Goal: Task Accomplishment & Management: Use online tool/utility

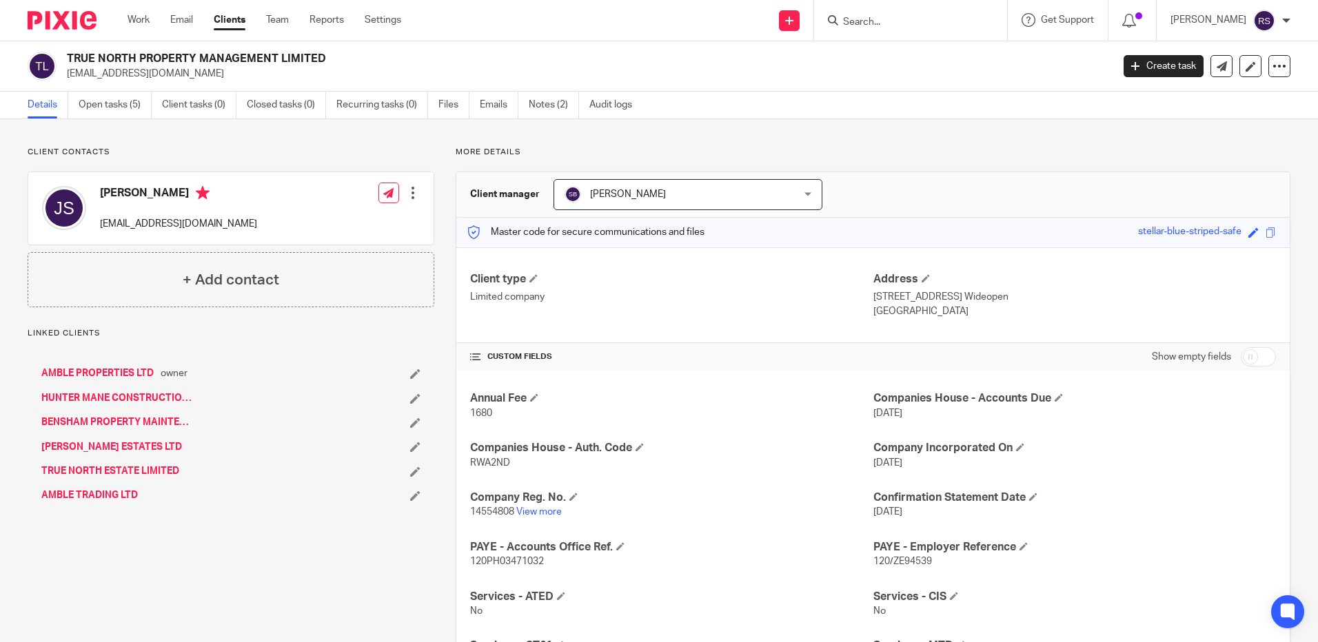
click at [879, 21] on input "Search" at bounding box center [903, 23] width 124 height 12
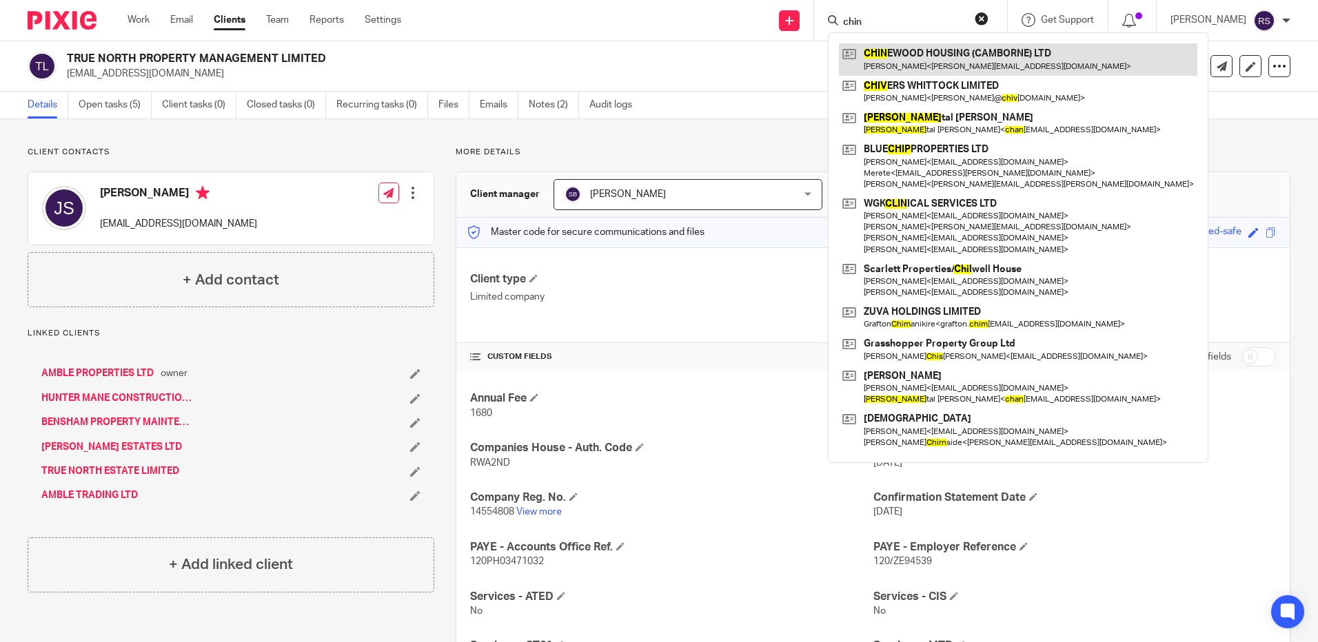
type input "chin"
click at [974, 64] on link at bounding box center [1018, 59] width 358 height 32
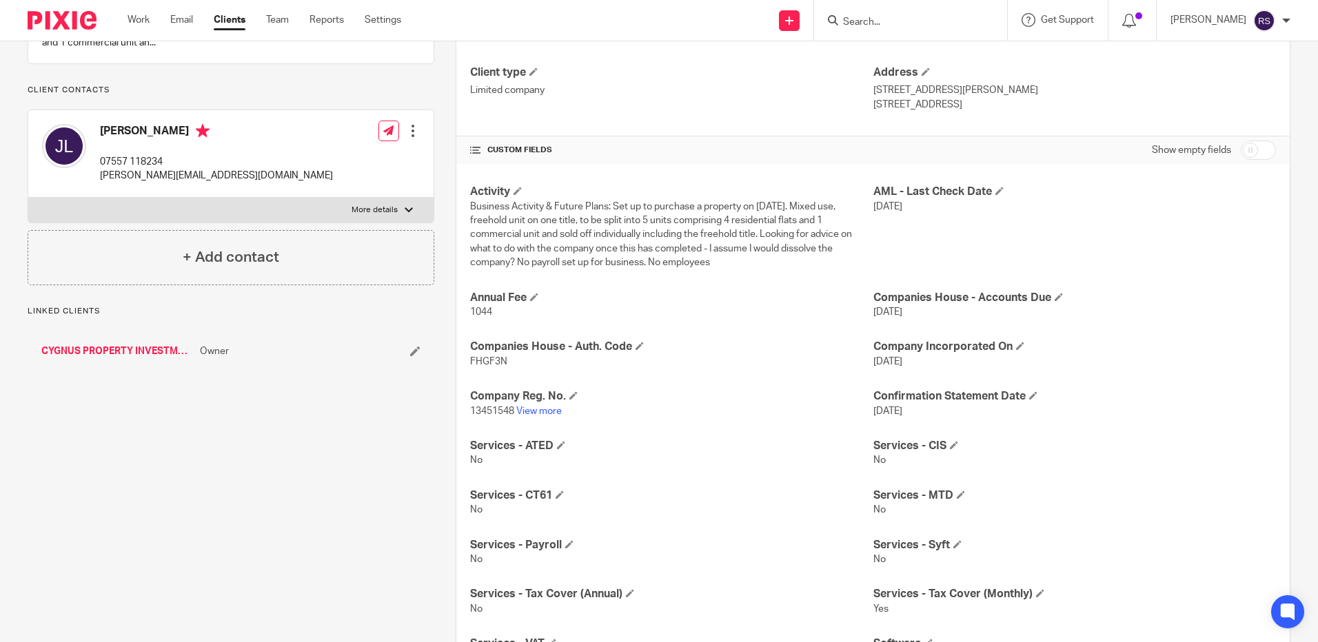
scroll to position [427, 0]
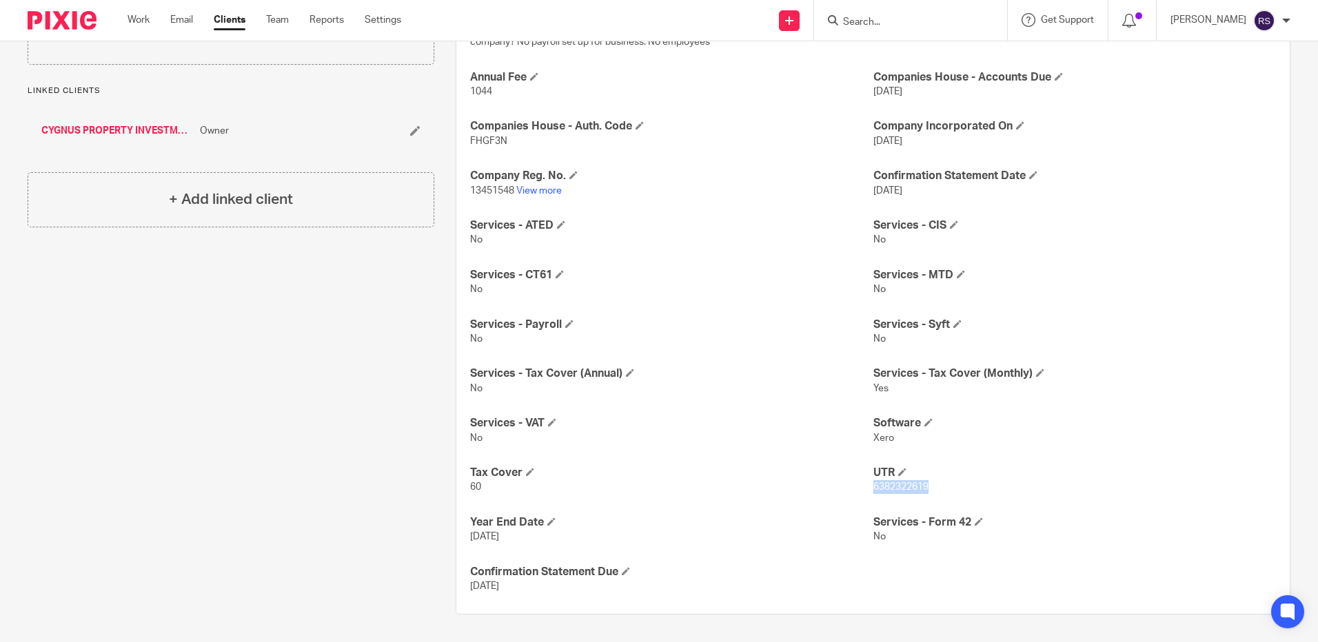
drag, startPoint x: 921, startPoint y: 485, endPoint x: 866, endPoint y: 489, distance: 55.2
click at [873, 489] on span "6382322619" at bounding box center [900, 487] width 55 height 10
copy span "6382322619"
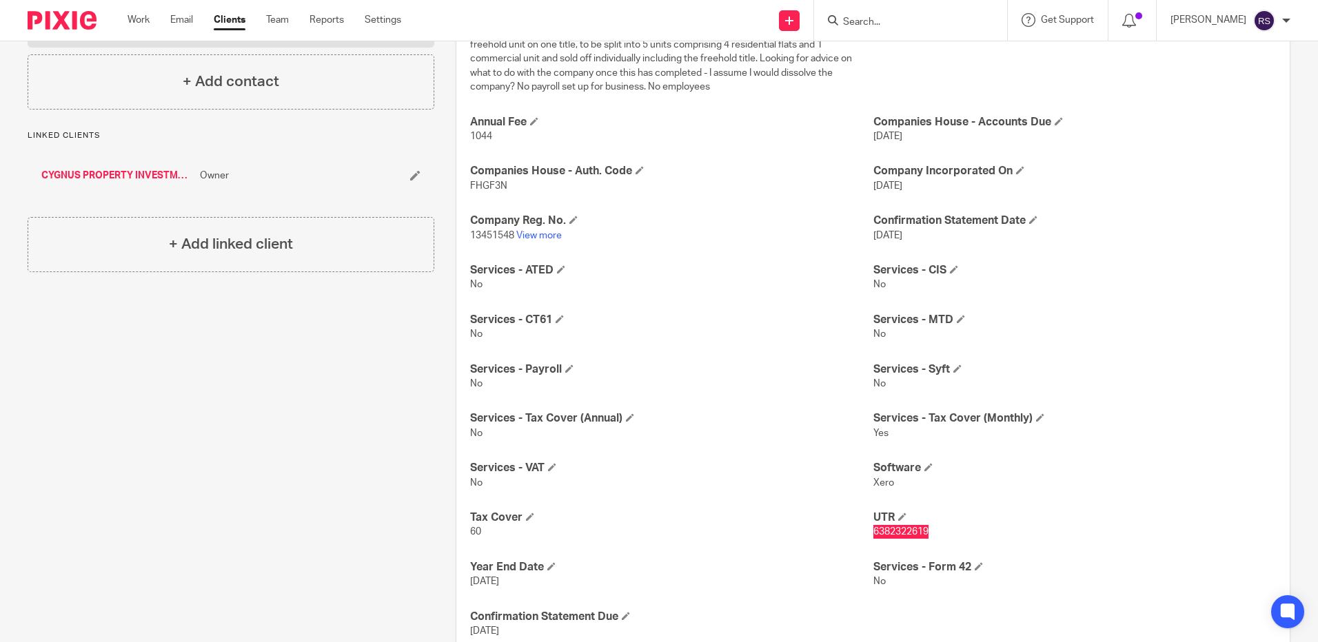
scroll to position [358, 0]
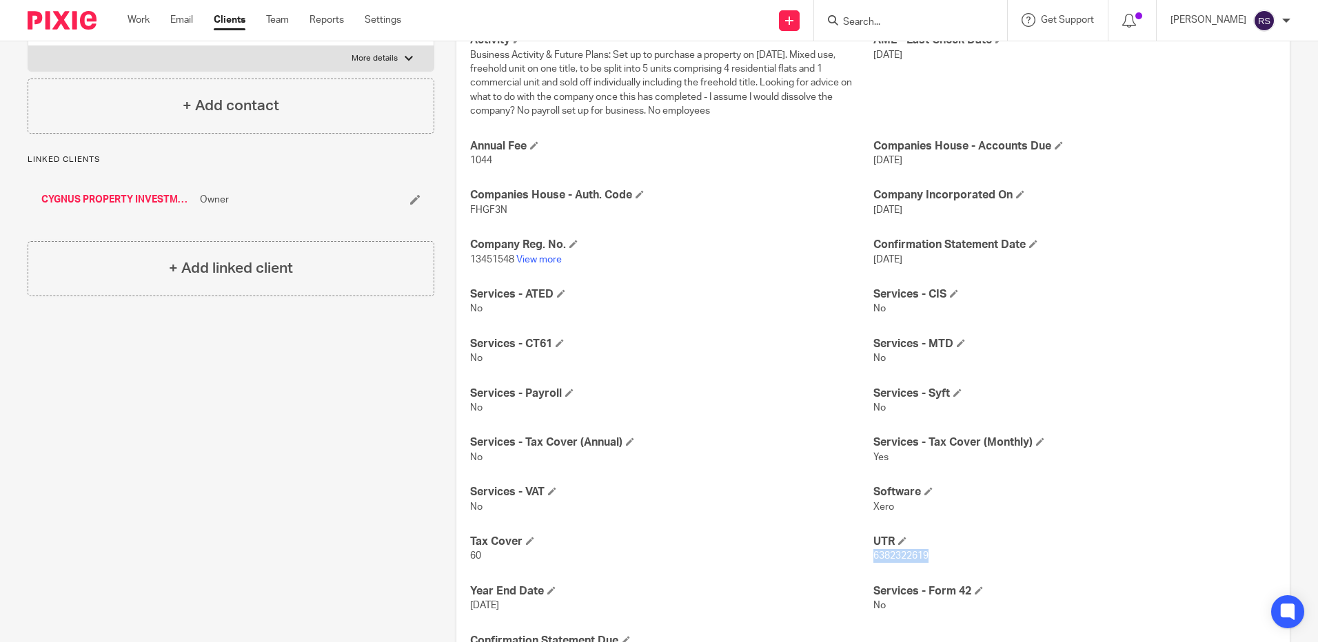
drag, startPoint x: 480, startPoint y: 251, endPoint x: 487, endPoint y: 254, distance: 7.7
click at [480, 250] on h4 "Company Reg. No." at bounding box center [671, 245] width 402 height 14
drag, startPoint x: 496, startPoint y: 261, endPoint x: 467, endPoint y: 260, distance: 29.0
click at [470, 260] on span "13451548" at bounding box center [492, 260] width 44 height 10
click at [470, 264] on p "13451548 View more" at bounding box center [671, 260] width 402 height 14
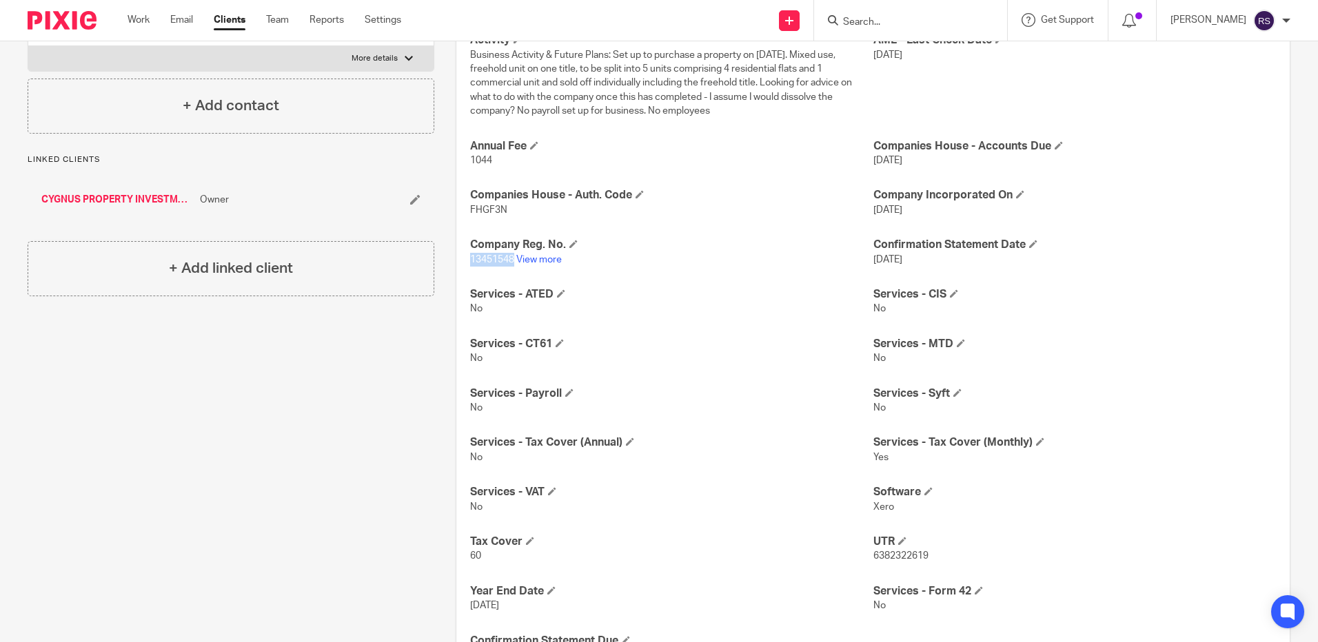
copy span "13451548"
click at [551, 256] on link "View more" at bounding box center [538, 260] width 45 height 10
drag, startPoint x: 926, startPoint y: 557, endPoint x: 868, endPoint y: 560, distance: 57.9
click at [873, 560] on p "6382322619" at bounding box center [1074, 556] width 402 height 14
copy span "6382322619"
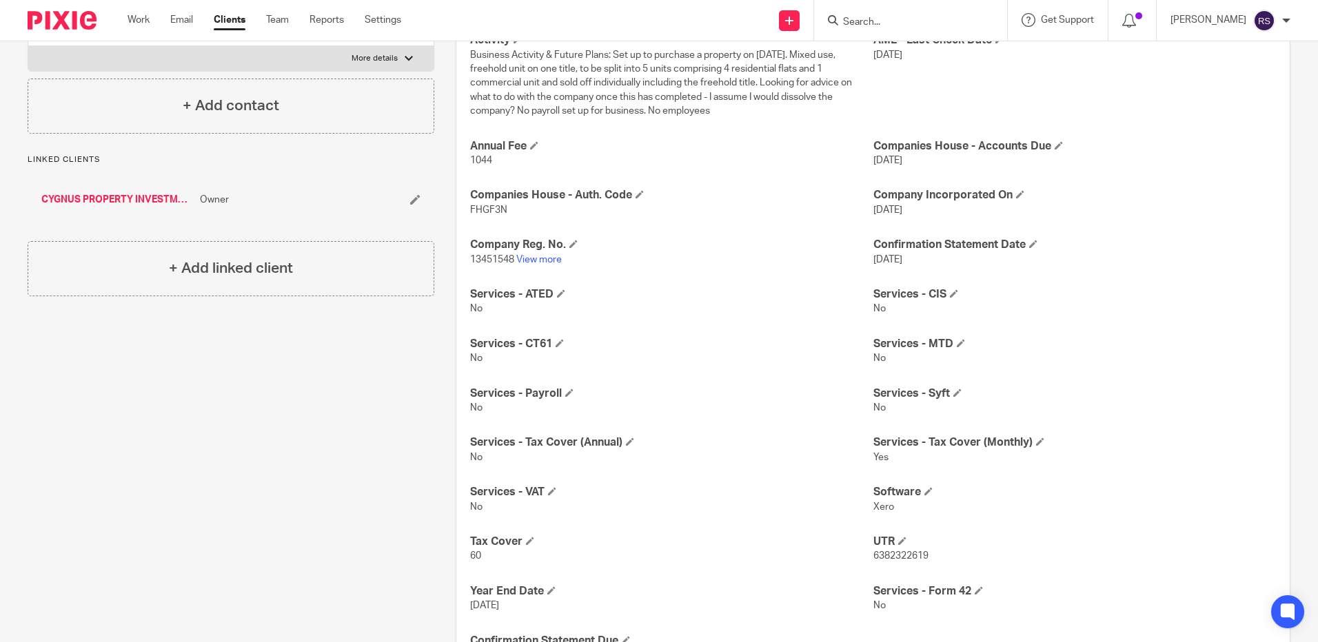
click at [863, 23] on input "Search" at bounding box center [903, 23] width 124 height 12
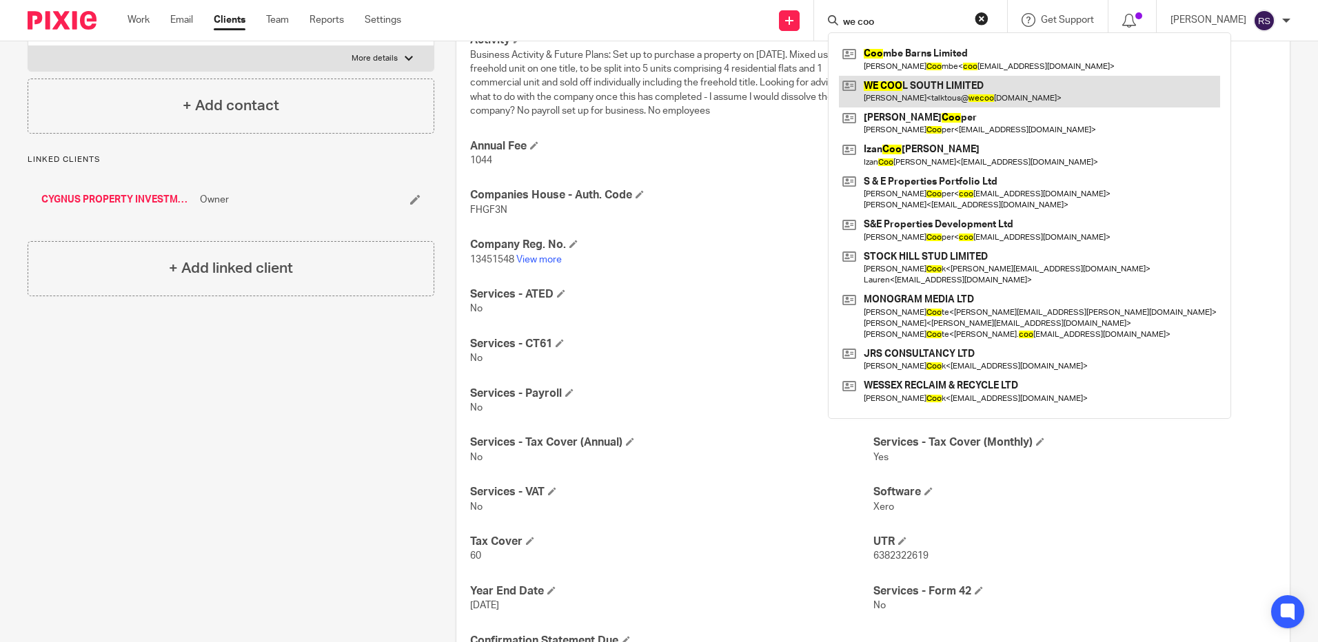
type input "we coo"
click at [923, 92] on link at bounding box center [1029, 92] width 381 height 32
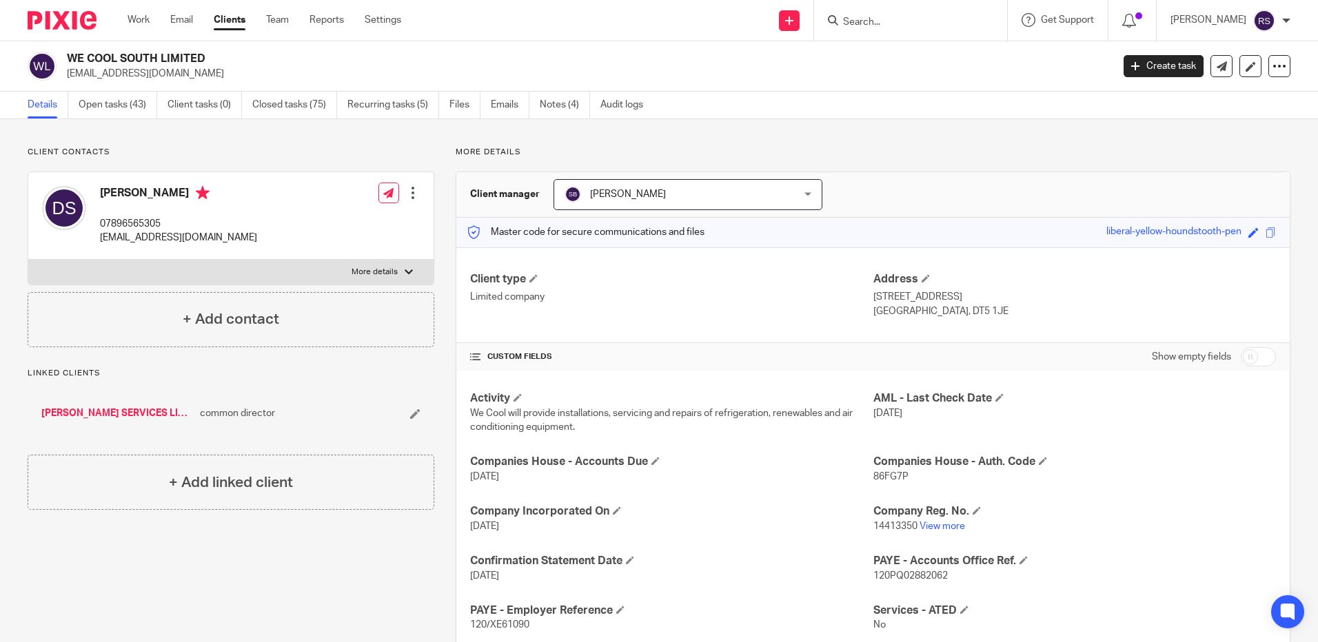
drag, startPoint x: 174, startPoint y: 77, endPoint x: 65, endPoint y: 76, distance: 108.9
click at [65, 76] on div "WE COOL SOUTH LIMITED talktous@wecoolsouth.co.uk" at bounding box center [565, 66] width 1075 height 29
click at [465, 103] on link "Files" at bounding box center [464, 105] width 31 height 27
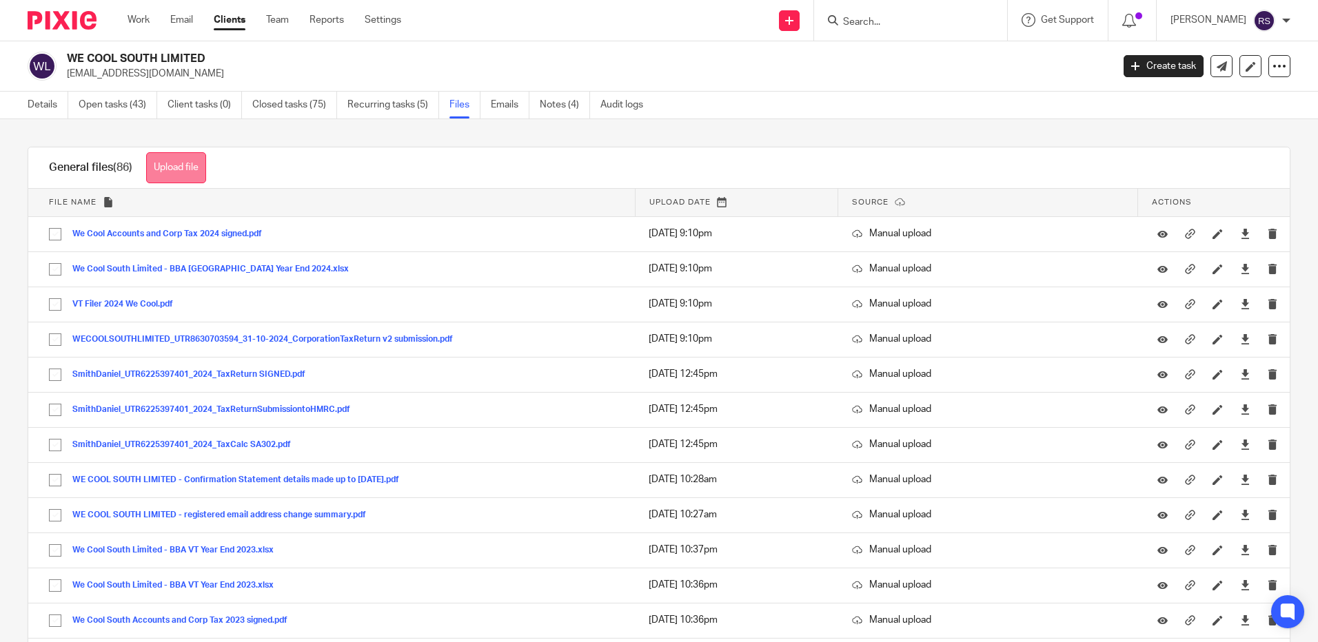
click at [170, 164] on button "Upload file" at bounding box center [176, 167] width 60 height 31
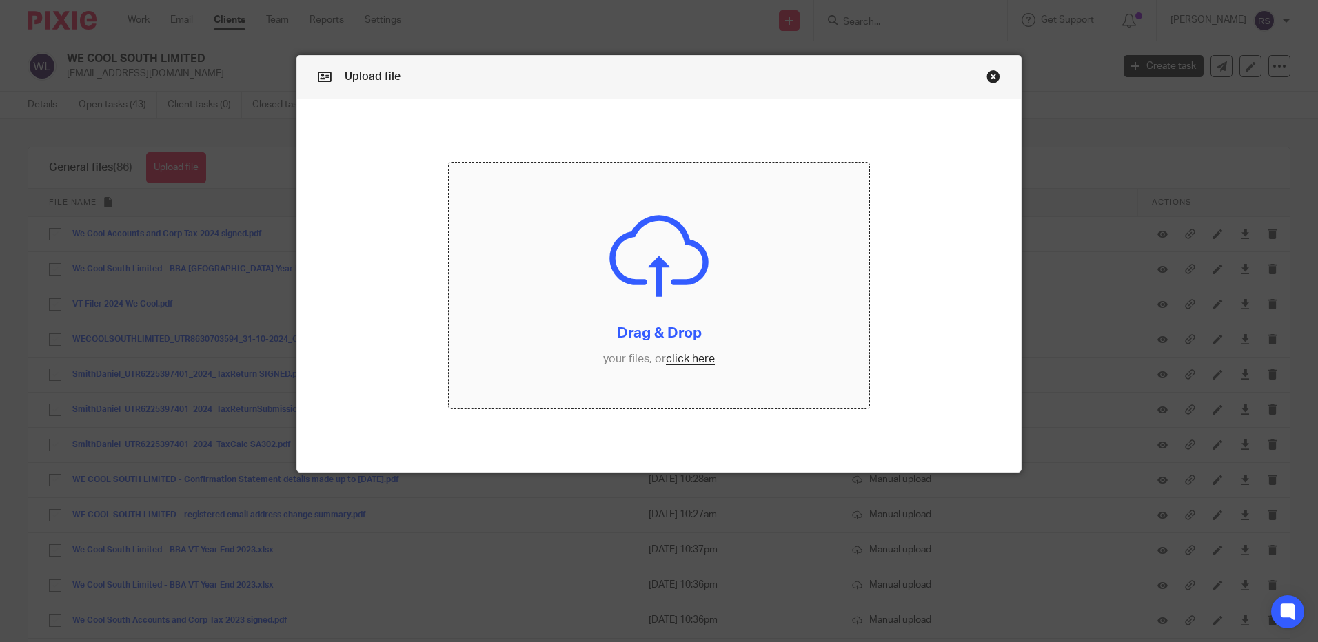
click at [695, 356] on input "file" at bounding box center [659, 286] width 420 height 246
